Goal: Transaction & Acquisition: Purchase product/service

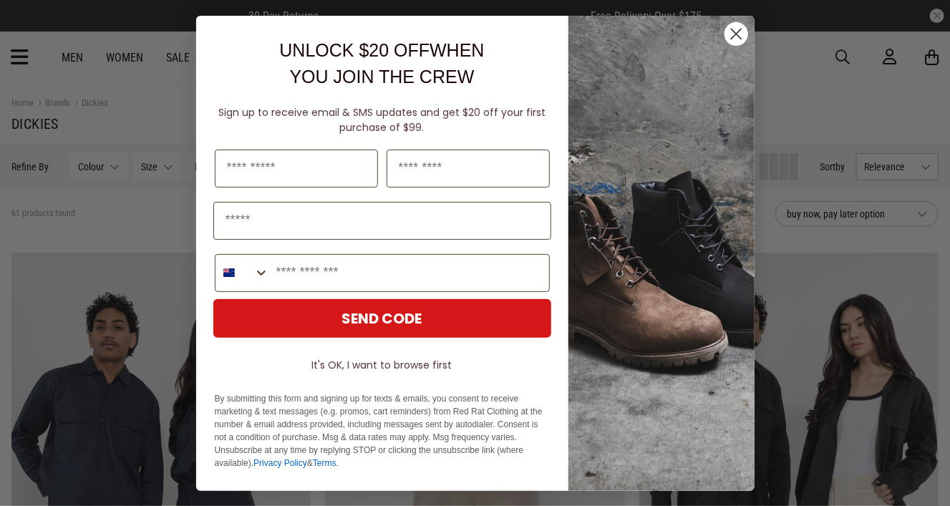
click at [739, 30] on icon "Close dialog" at bounding box center [736, 34] width 10 height 10
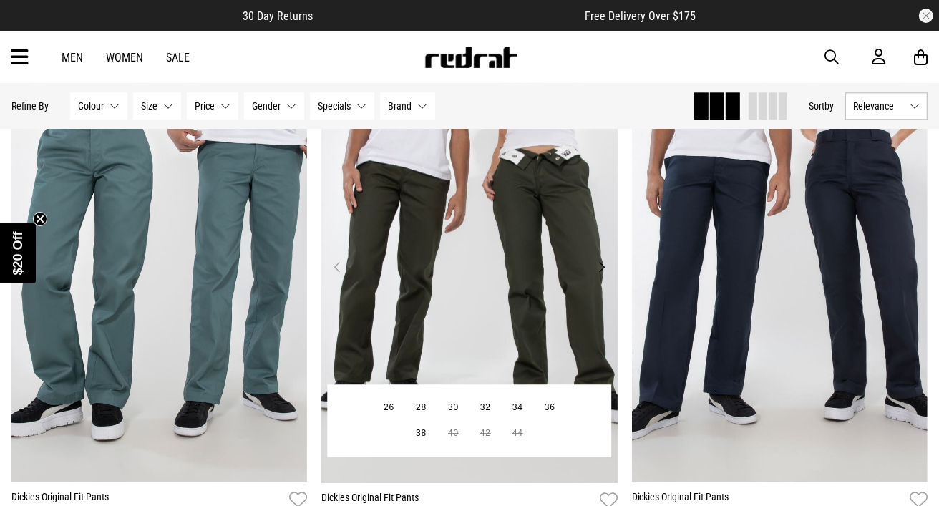
scroll to position [2788, 0]
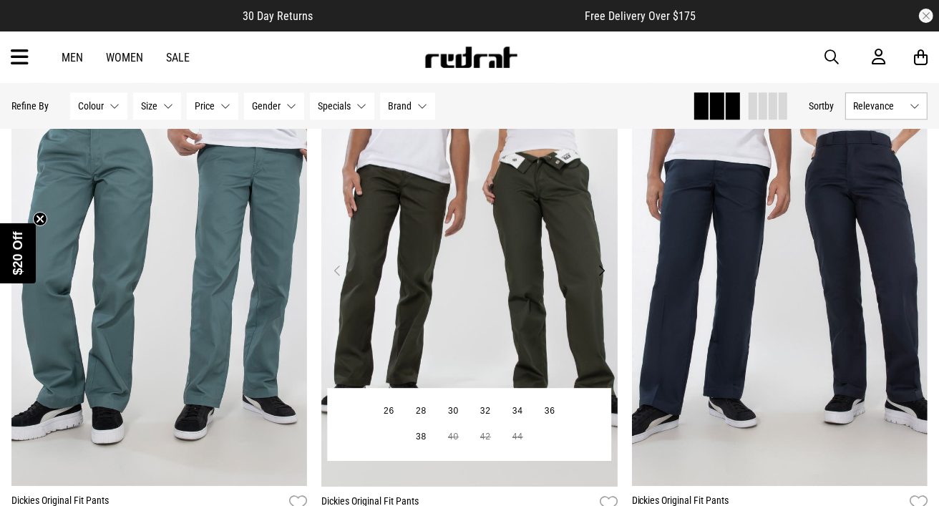
click at [509, 239] on img at bounding box center [469, 279] width 296 height 415
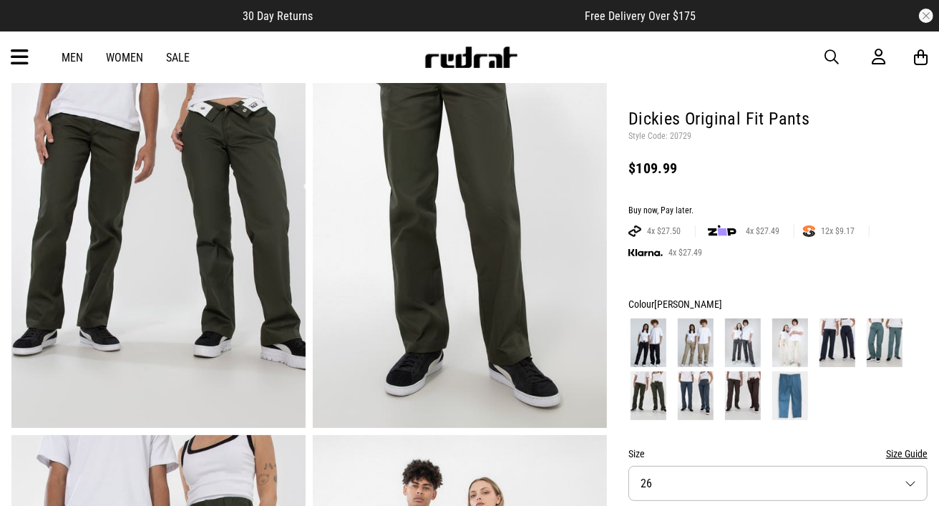
click at [885, 335] on img at bounding box center [885, 343] width 36 height 49
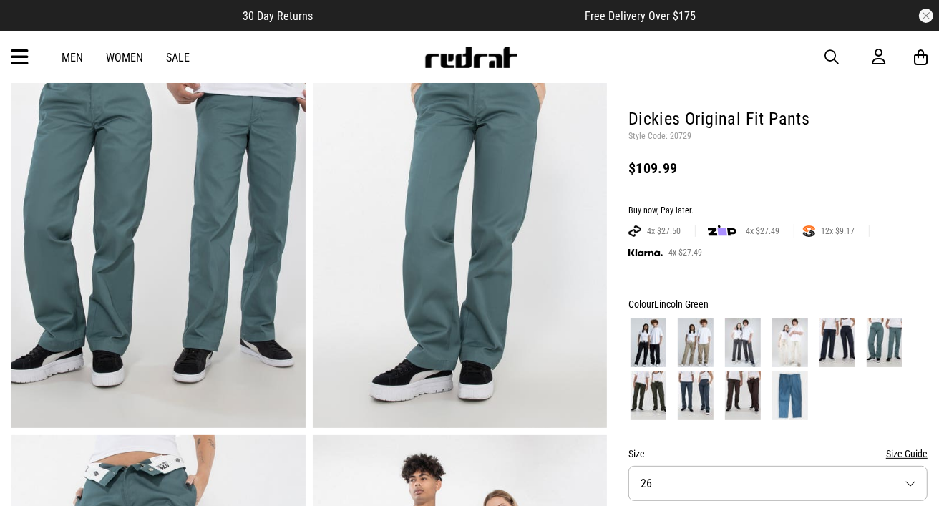
click at [835, 345] on img at bounding box center [838, 343] width 36 height 49
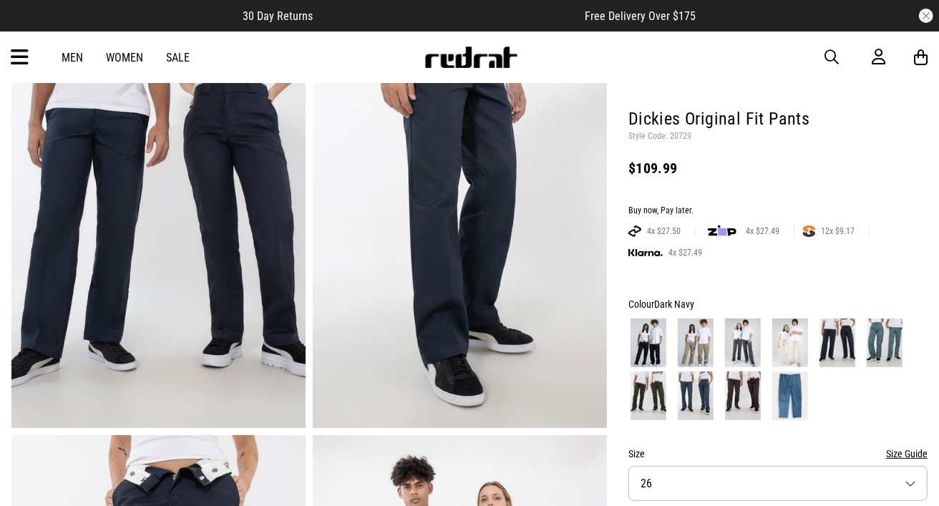
click at [790, 347] on img at bounding box center [790, 343] width 36 height 49
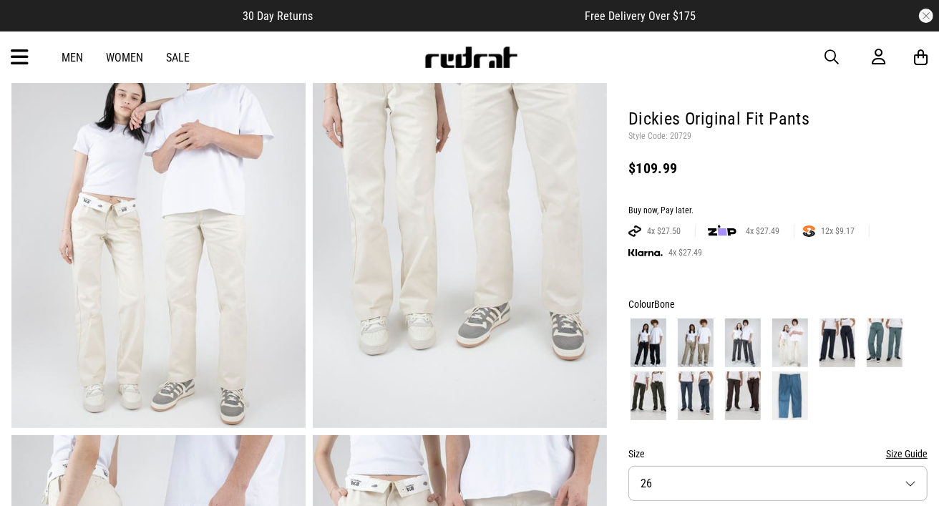
click at [752, 348] on img at bounding box center [743, 343] width 36 height 49
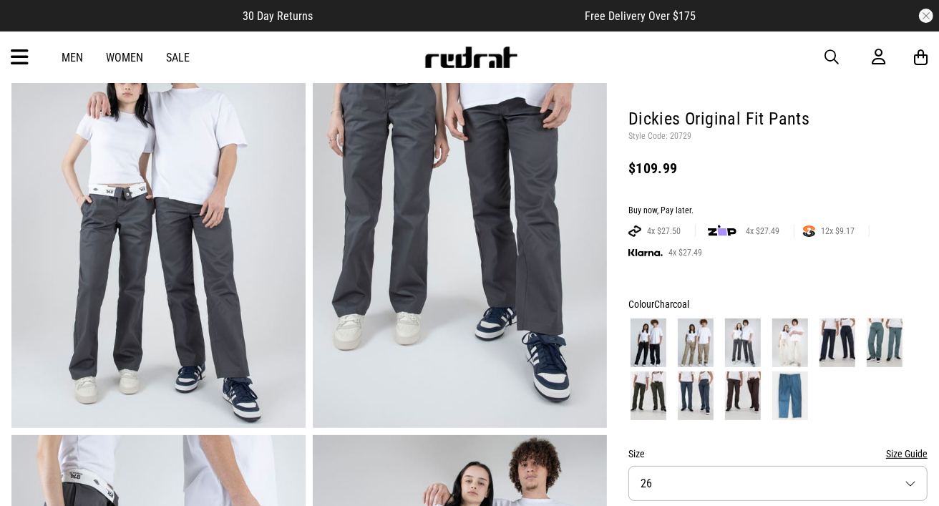
click at [700, 348] on img at bounding box center [696, 343] width 36 height 49
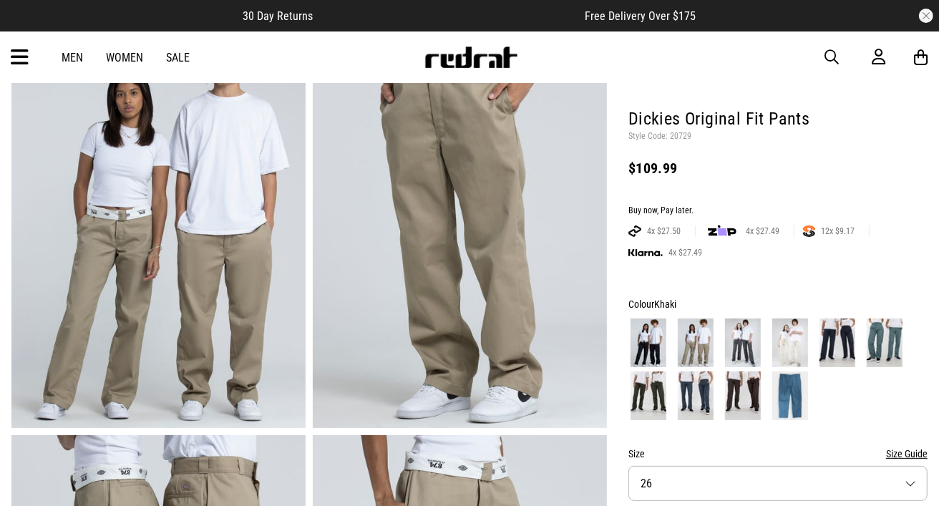
click at [653, 346] on img at bounding box center [649, 343] width 36 height 49
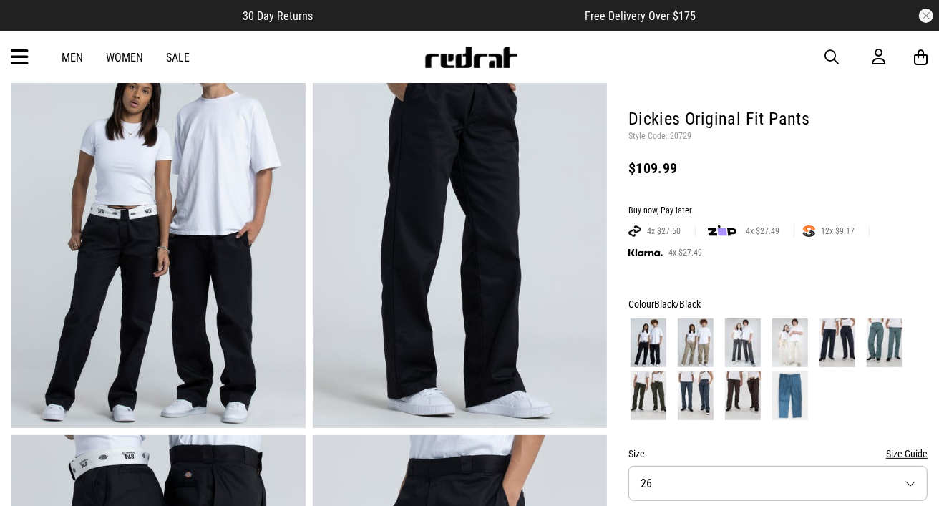
click at [646, 409] on img at bounding box center [649, 396] width 36 height 49
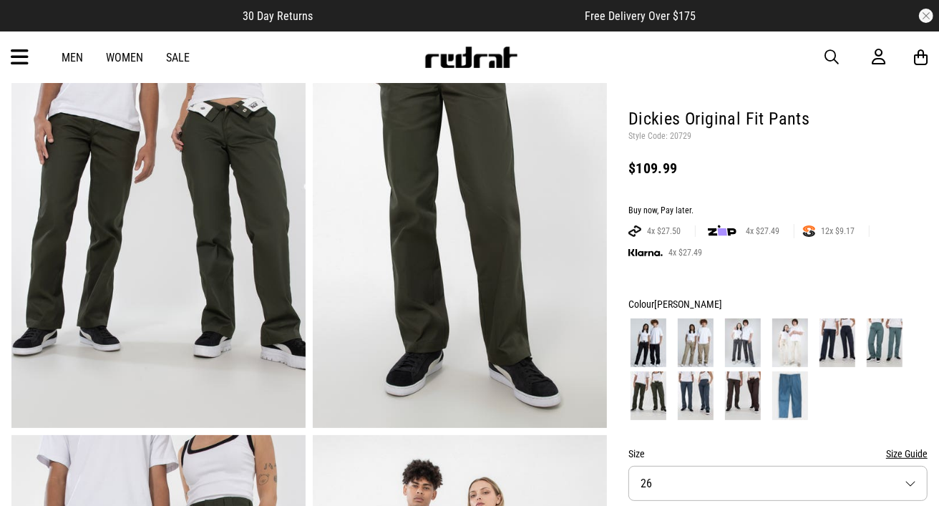
click at [684, 390] on img at bounding box center [696, 396] width 36 height 49
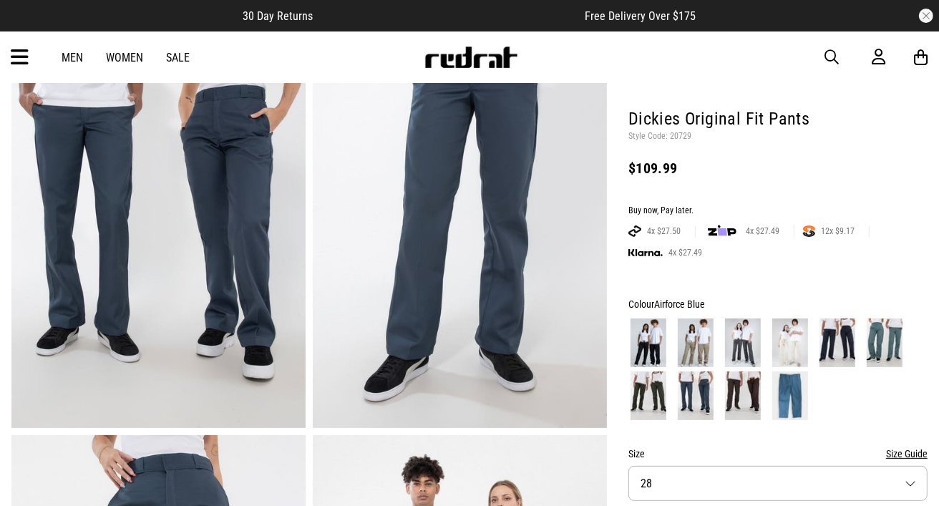
click at [742, 398] on img at bounding box center [743, 396] width 36 height 49
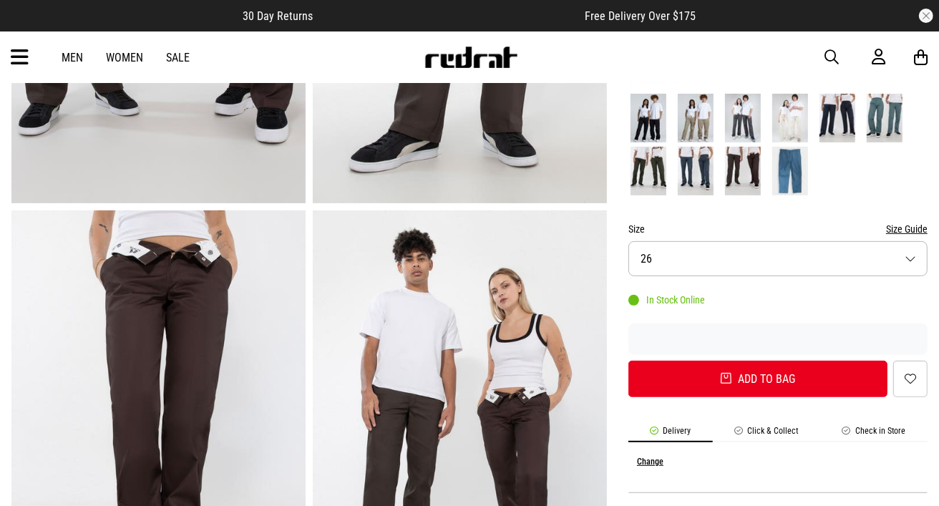
scroll to position [335, 0]
click at [689, 257] on button "Size 26" at bounding box center [777, 258] width 299 height 35
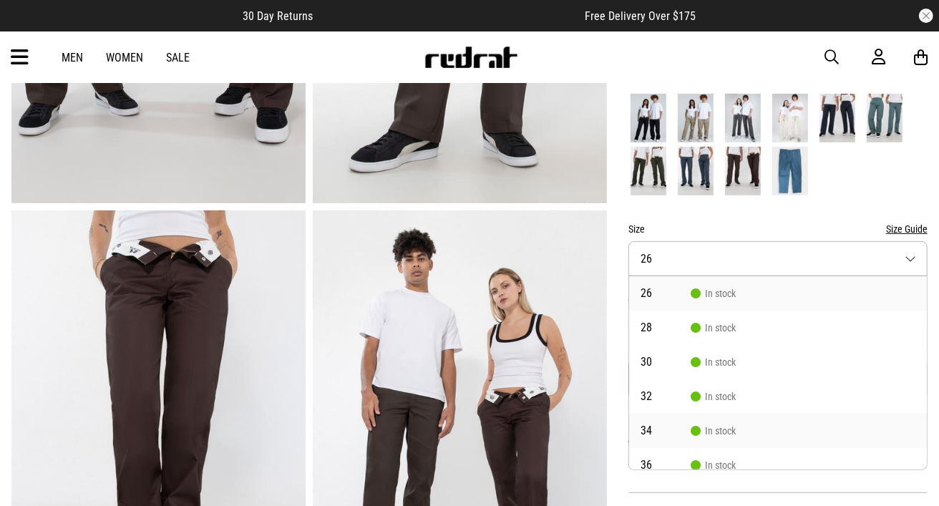
click at [704, 427] on span "In stock" at bounding box center [713, 430] width 45 height 11
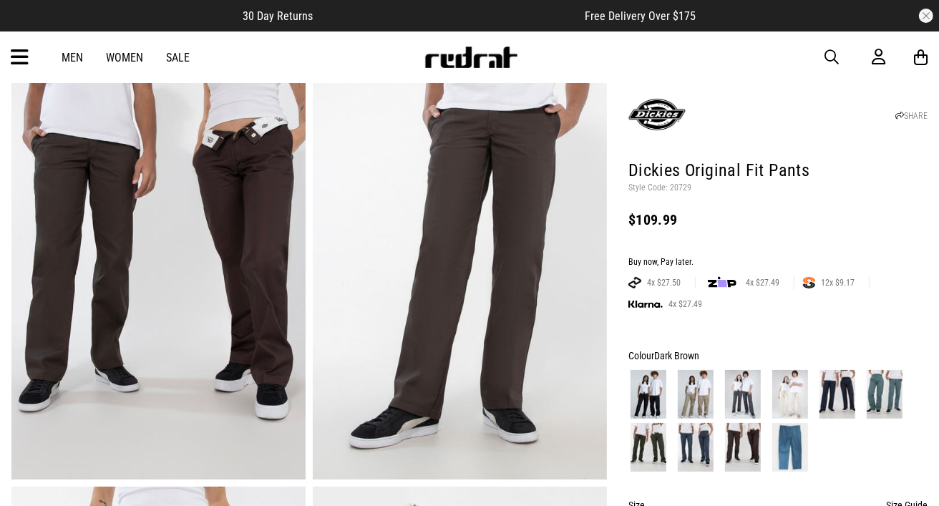
scroll to position [175, 0]
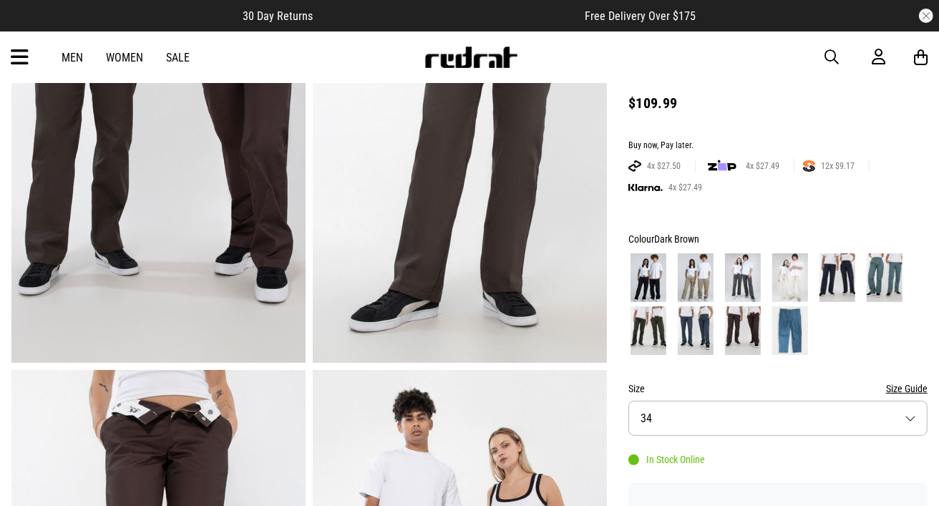
click at [651, 333] on img at bounding box center [649, 330] width 36 height 49
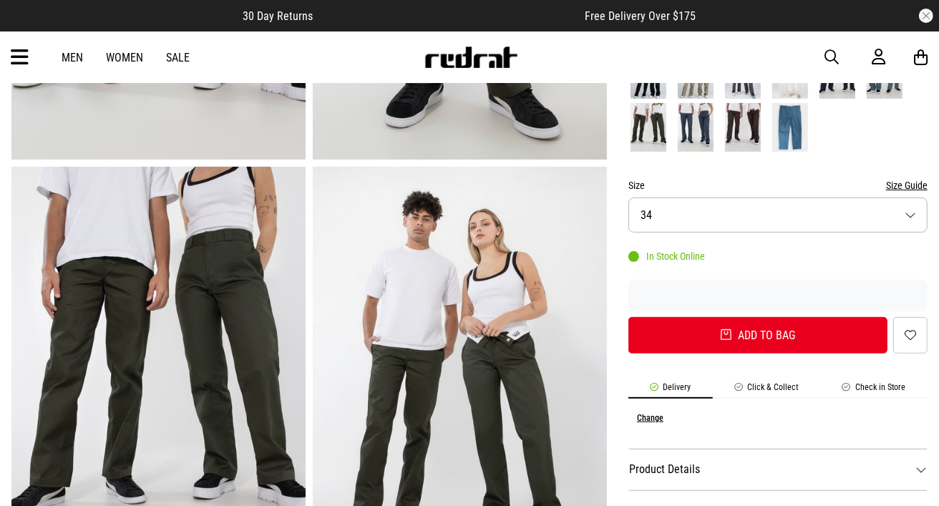
scroll to position [345, 0]
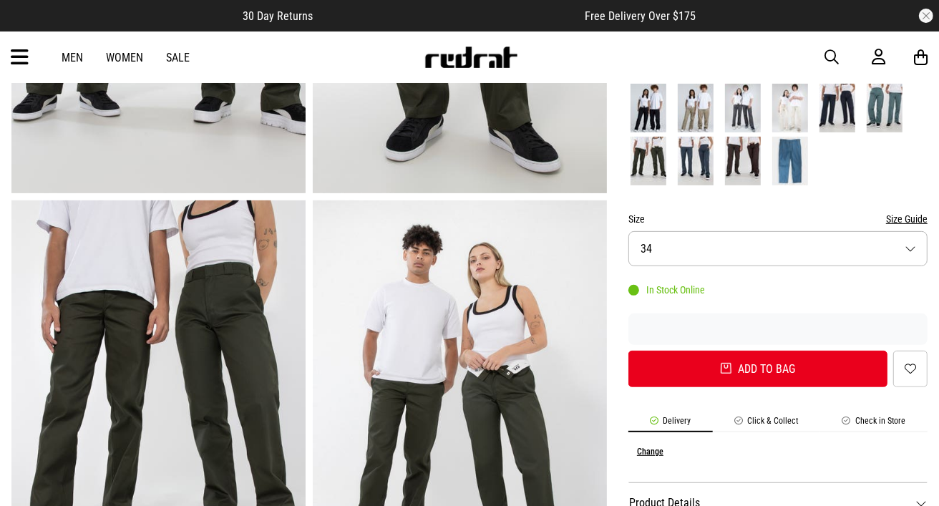
click at [744, 154] on img at bounding box center [743, 161] width 36 height 49
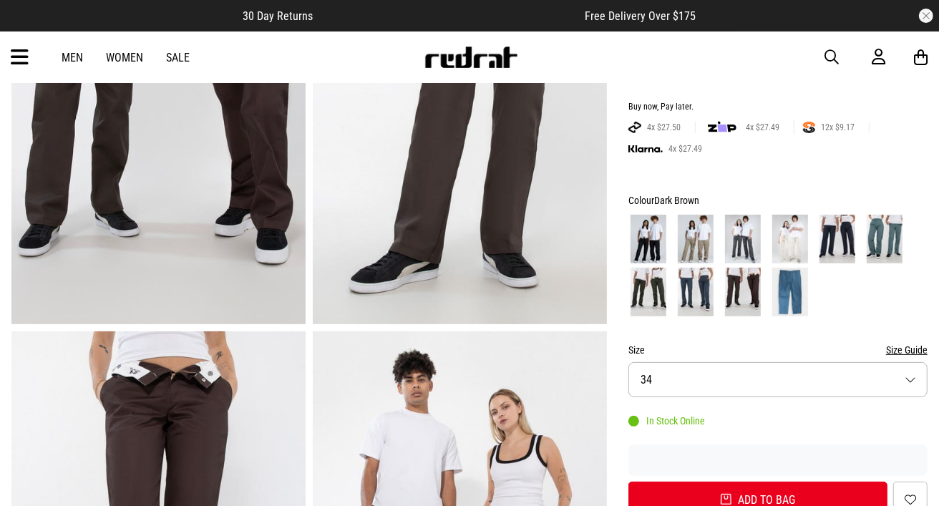
scroll to position [169, 0]
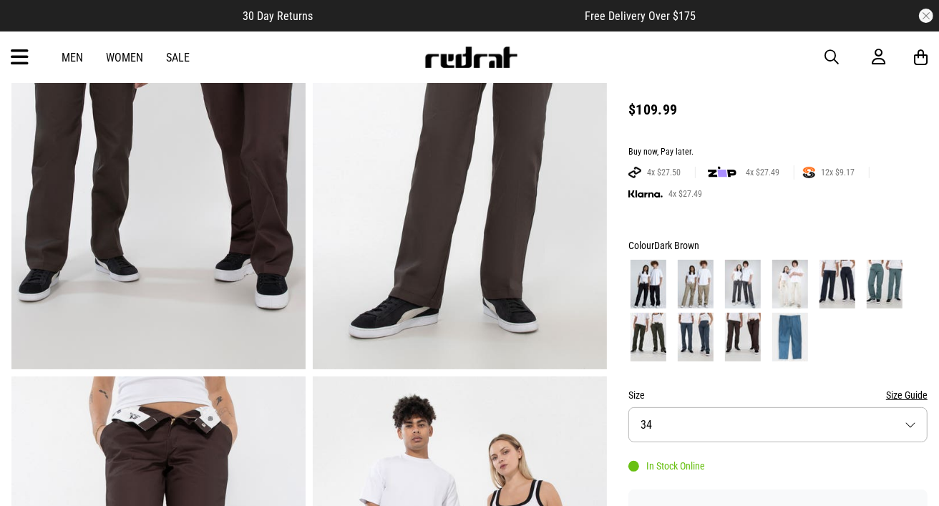
click at [651, 341] on img at bounding box center [649, 337] width 36 height 49
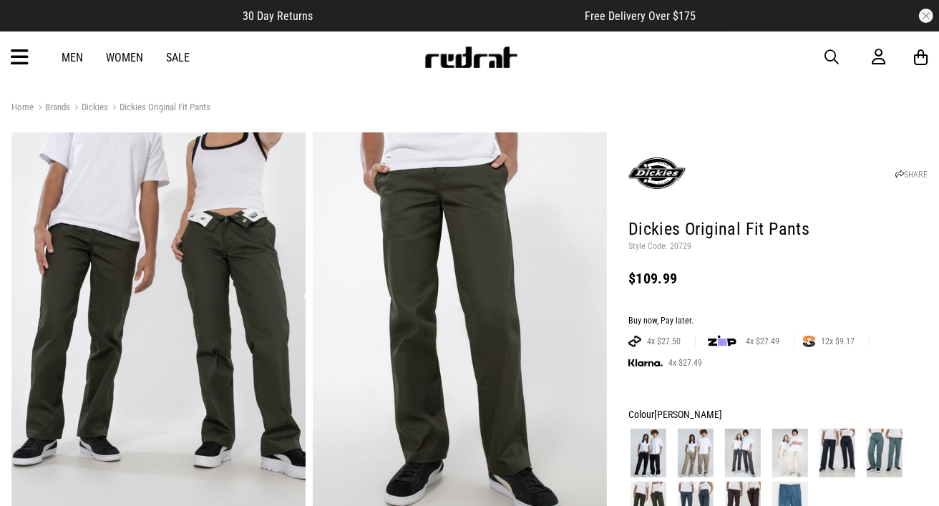
scroll to position [44, 0]
